Goal: Ask a question: Seek information or help from site administrators or community

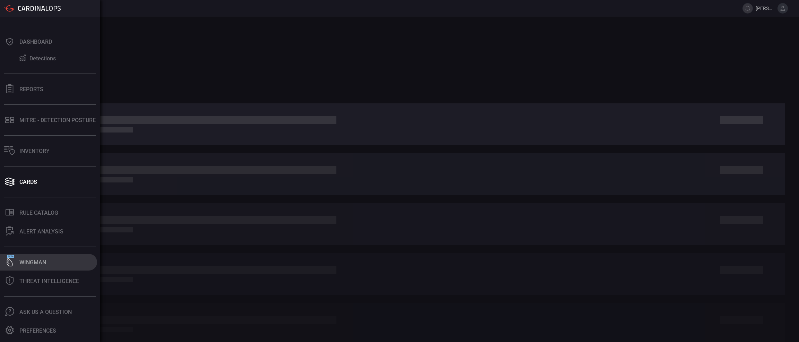
click at [20, 261] on div "Wingman" at bounding box center [32, 262] width 27 height 7
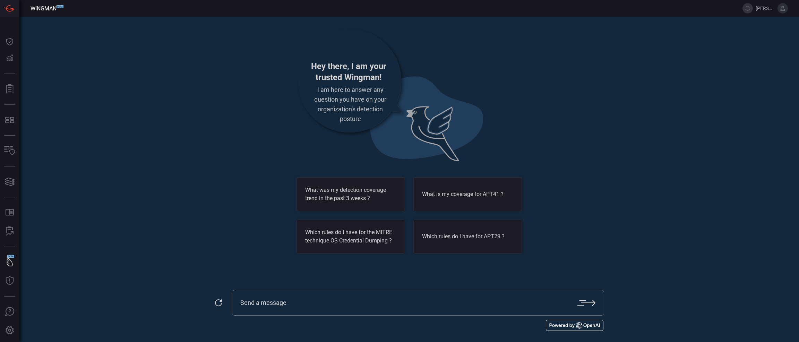
click at [342, 306] on input "text" at bounding box center [408, 303] width 337 height 8
paste input "Do we have any detection to see high-volume activity in GCP that may be suspici…"
type input "Do we have any detection to see high-volume activity in GCP that may be suspici…"
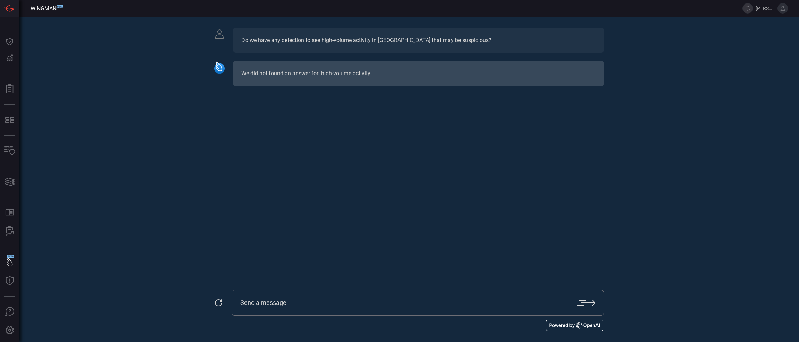
paste input "Do we have any detection to see high-volume activity in GCP that may be suspici…"
type input "Do we have any detection to detect mass activity in GCP that may be suspicious?"
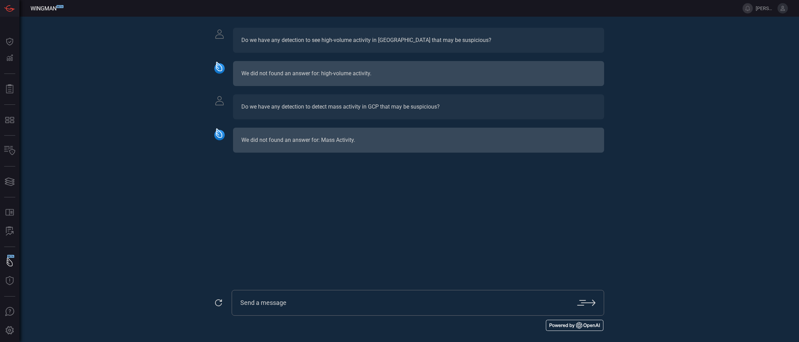
click at [419, 107] on div "Do we have any detection to detect mass activity in GCP that may be suspicious?" at bounding box center [418, 106] width 371 height 25
copy section "Do we have any detection to detect mass activity in GCP that may be suspicious?"
click at [363, 296] on div at bounding box center [418, 303] width 373 height 26
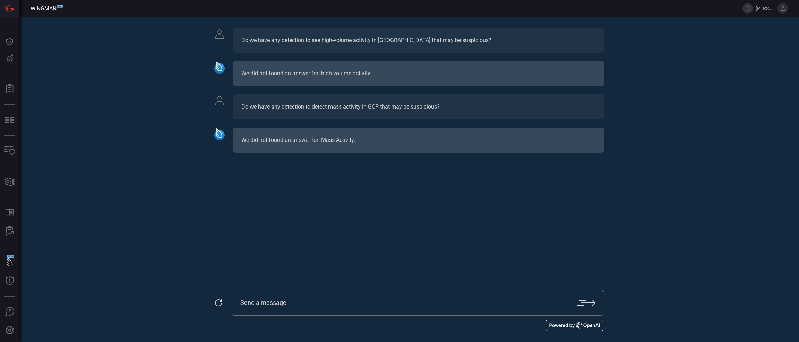
click at [351, 302] on input "text" at bounding box center [408, 303] width 337 height 8
paste input "Do we have any detection to detect mass activity in GCP that may be suspicious?"
click at [376, 302] on input "Do we have any detection to detect mass activity in GCP that may be suspicious?" at bounding box center [408, 303] width 337 height 8
type input "Do we have any detection to detect mass changes in GCP that may be suspicious?"
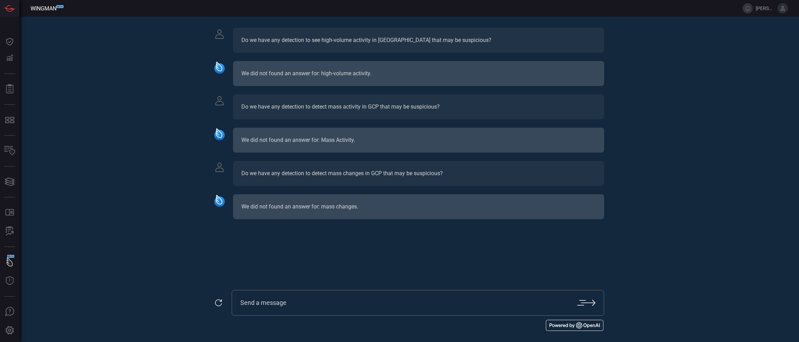
click at [377, 302] on input "text" at bounding box center [408, 303] width 337 height 8
click at [376, 302] on input "text" at bounding box center [408, 303] width 337 height 8
paste input "Do we have any detection to detect mass activity in GCP that may be suspicious?"
click at [376, 302] on input "Do we have any detection to detect mass activity in GCP that may be suspicious?" at bounding box center [408, 303] width 337 height 8
type input "Do we have any detection to detect changes to compute instances in GCP that may…"
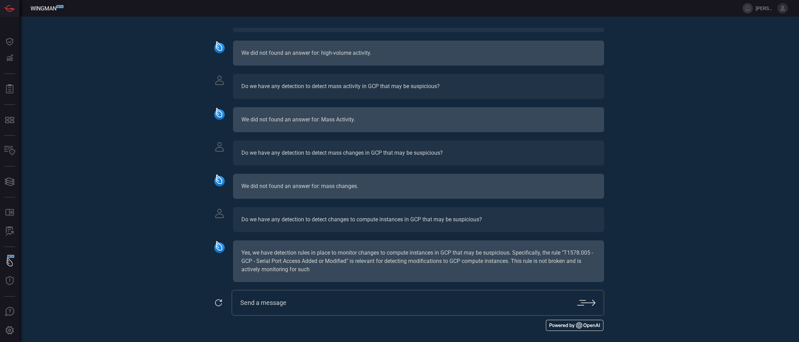
scroll to position [37, 0]
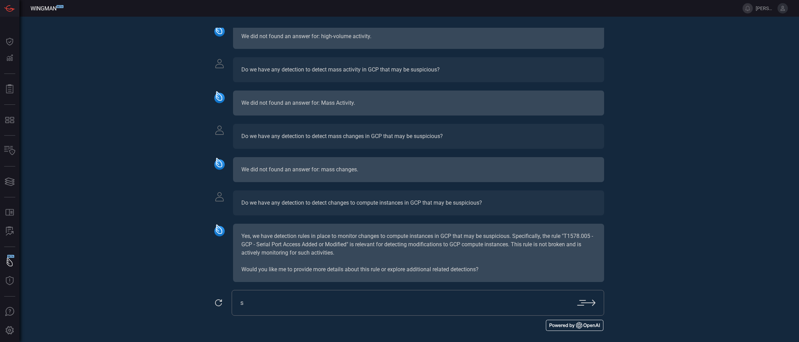
click at [346, 304] on input "s" at bounding box center [408, 303] width 337 height 8
type input "show me all the other detections that match the request i gave you"
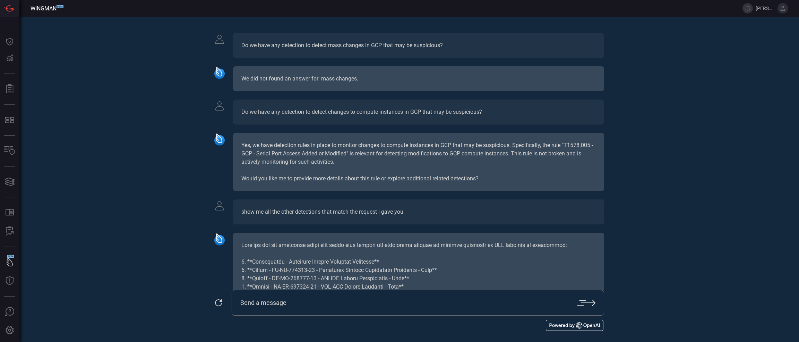
scroll to position [124, 0]
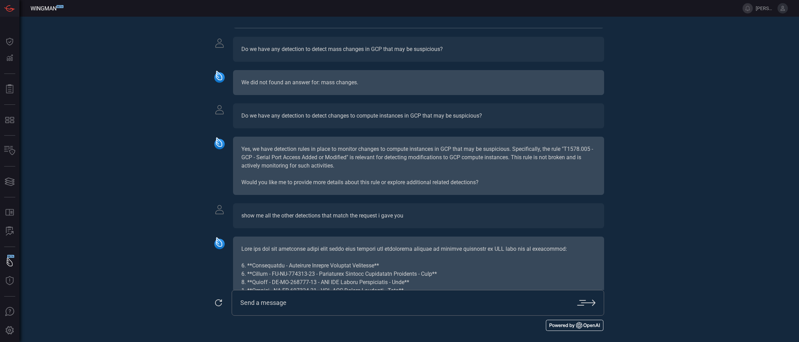
click at [362, 113] on div "Do we have any detection to detect changes to compute instances in GCP that may…" at bounding box center [418, 115] width 371 height 25
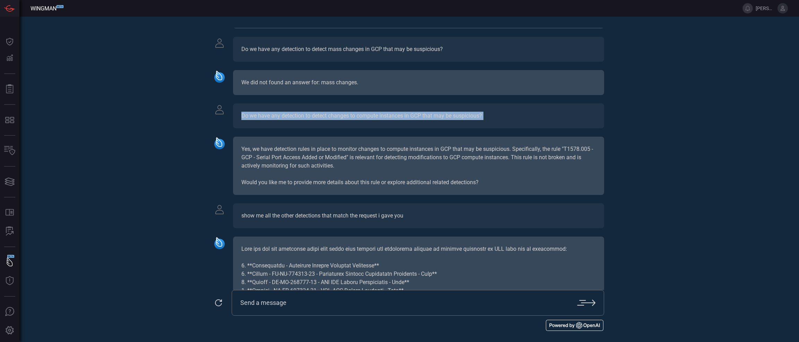
click at [362, 113] on div "Do we have any detection to detect changes to compute instances in GCP that may…" at bounding box center [418, 115] width 371 height 25
copy section "Do we have any detection to detect changes to compute instances in GCP that may…"
